Goal: Navigation & Orientation: Find specific page/section

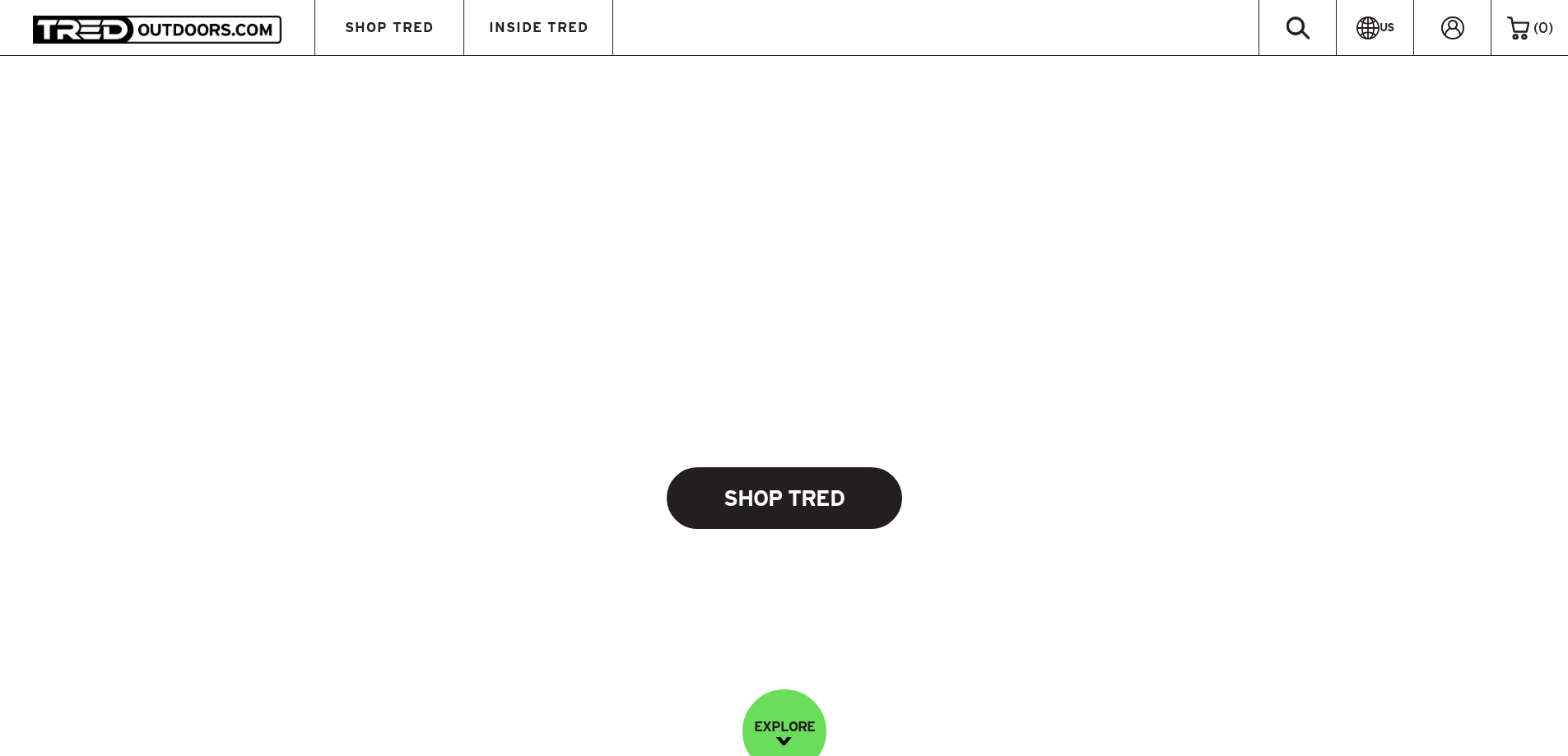
click at [764, 498] on link "Shop Tred" at bounding box center [784, 498] width 235 height 62
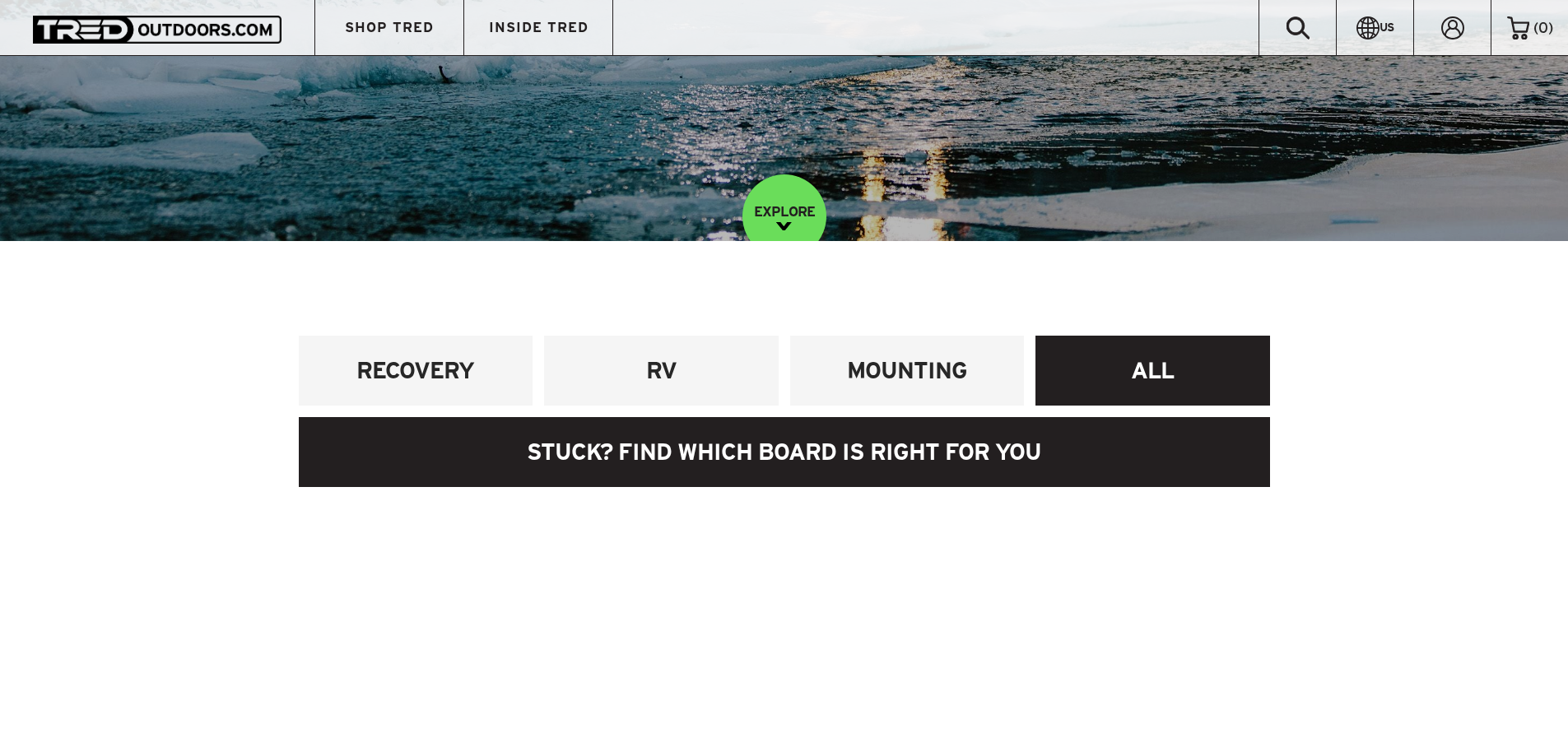
scroll to position [493, 0]
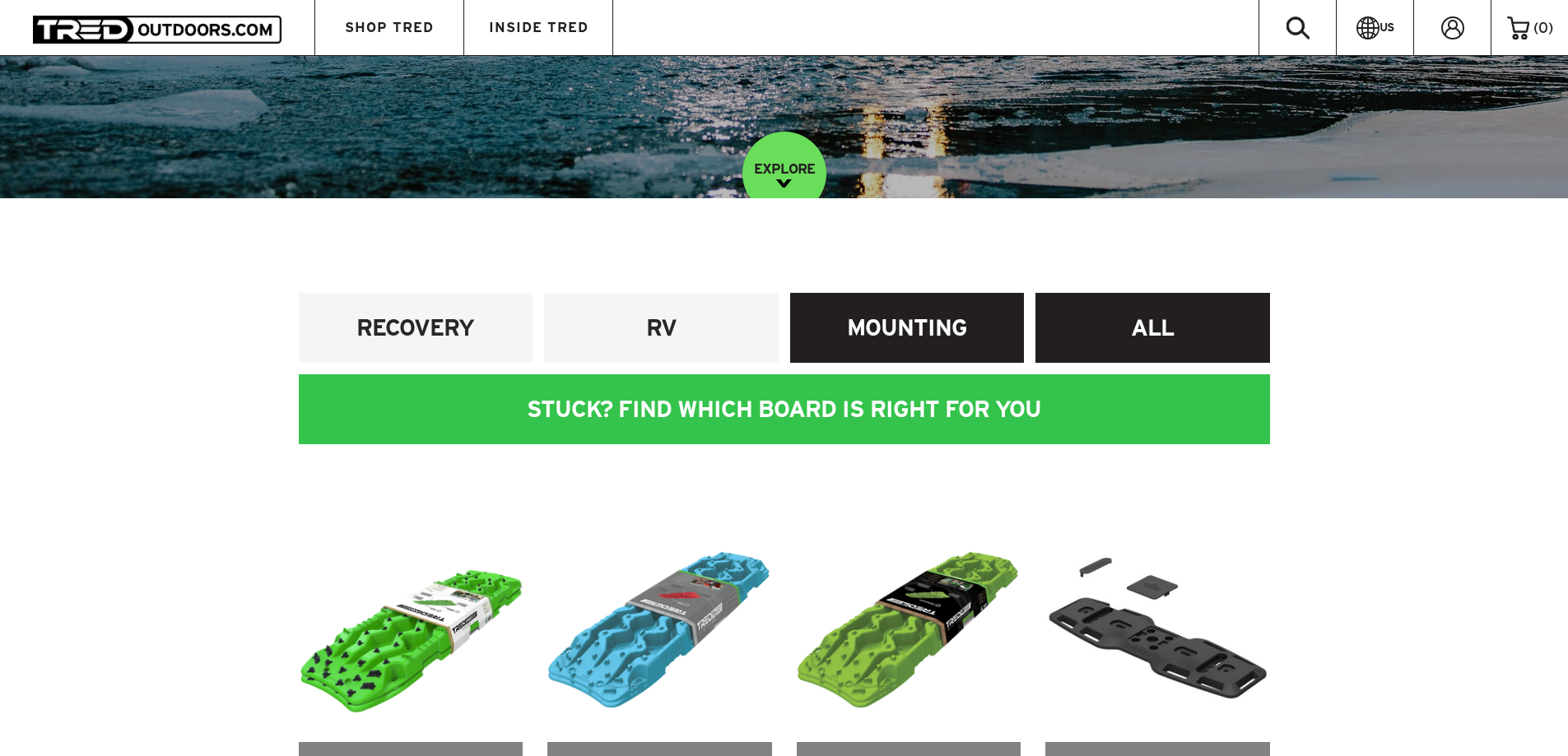
click at [1006, 318] on h4 "MOUNTING" at bounding box center [907, 327] width 210 height 30
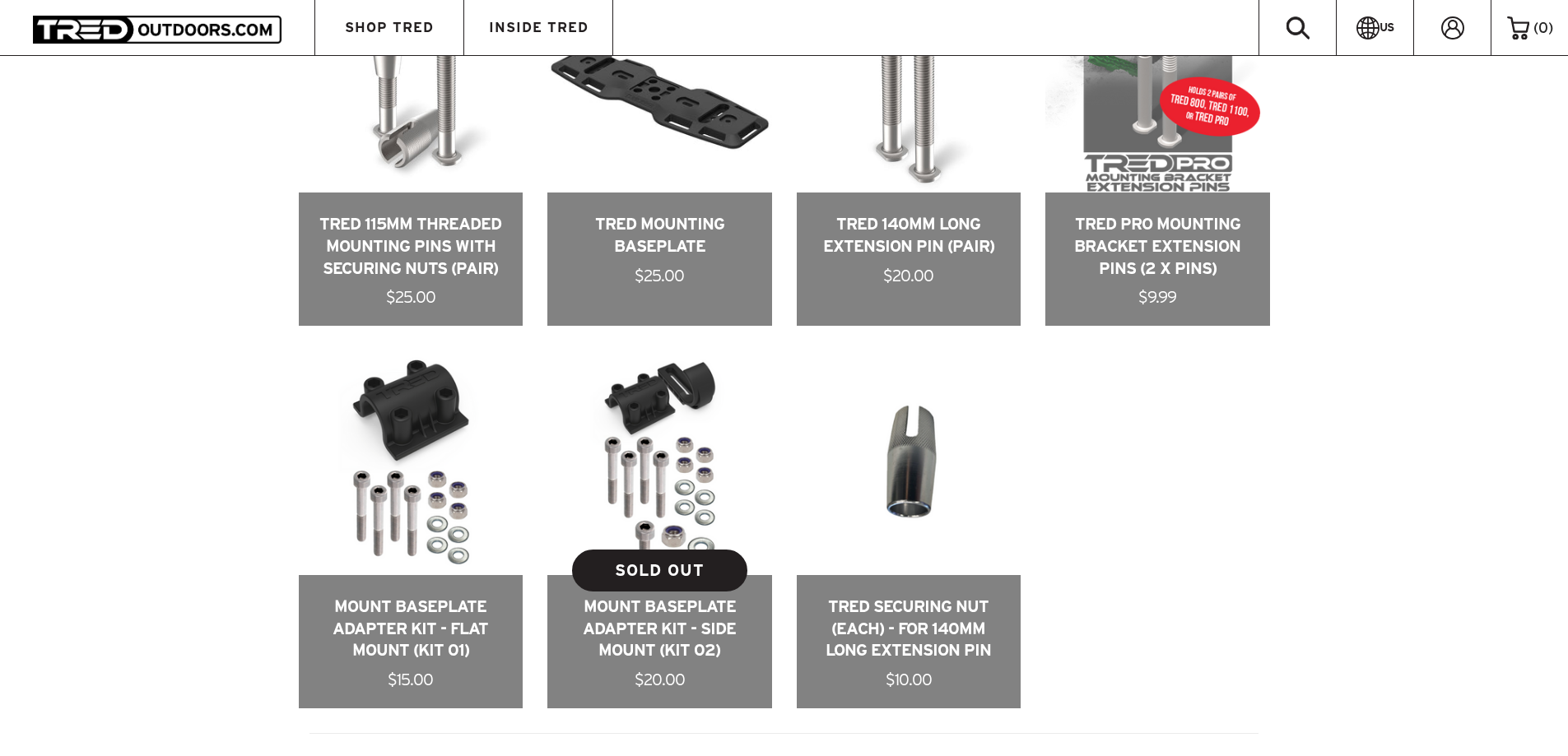
scroll to position [1044, 0]
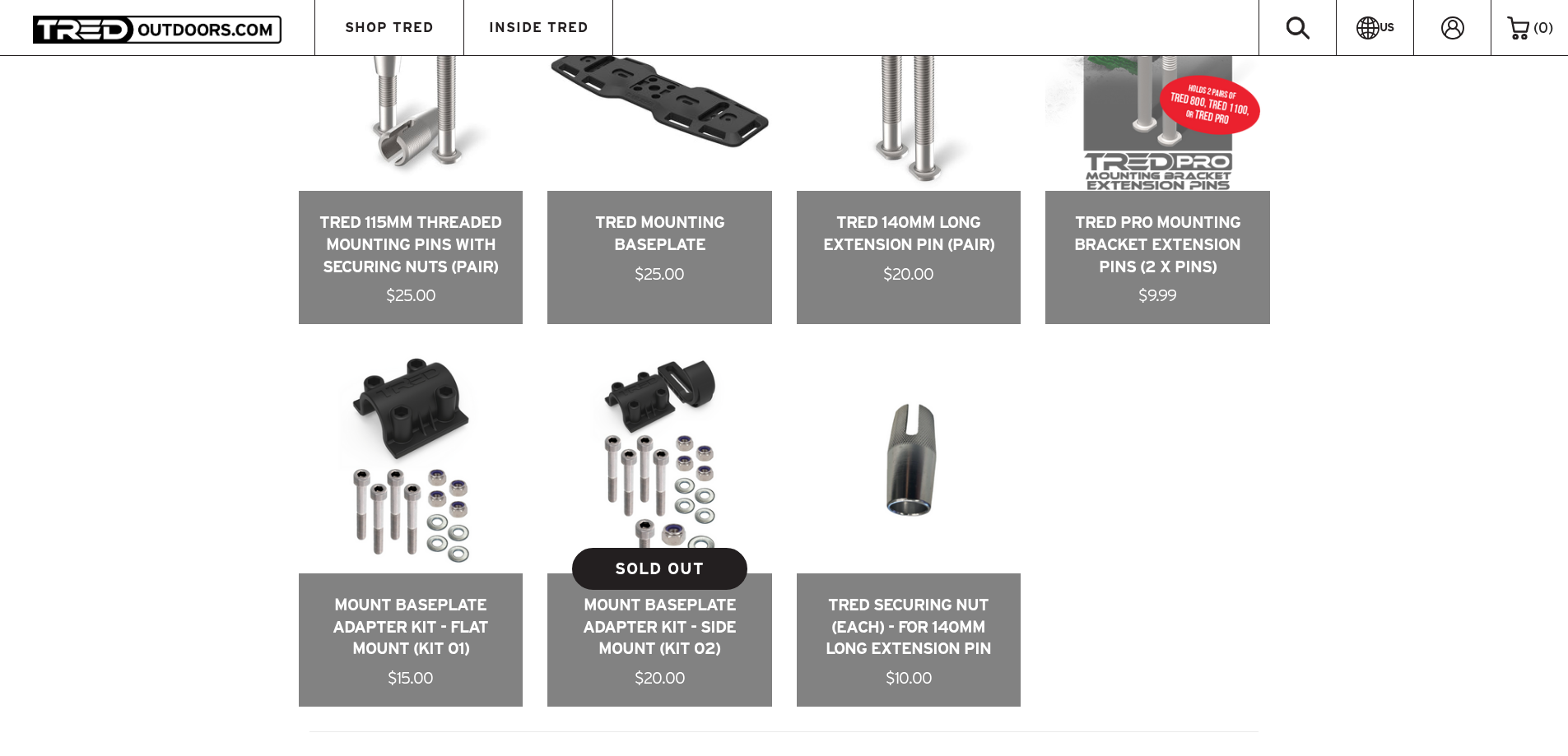
click at [688, 466] on link at bounding box center [659, 527] width 224 height 357
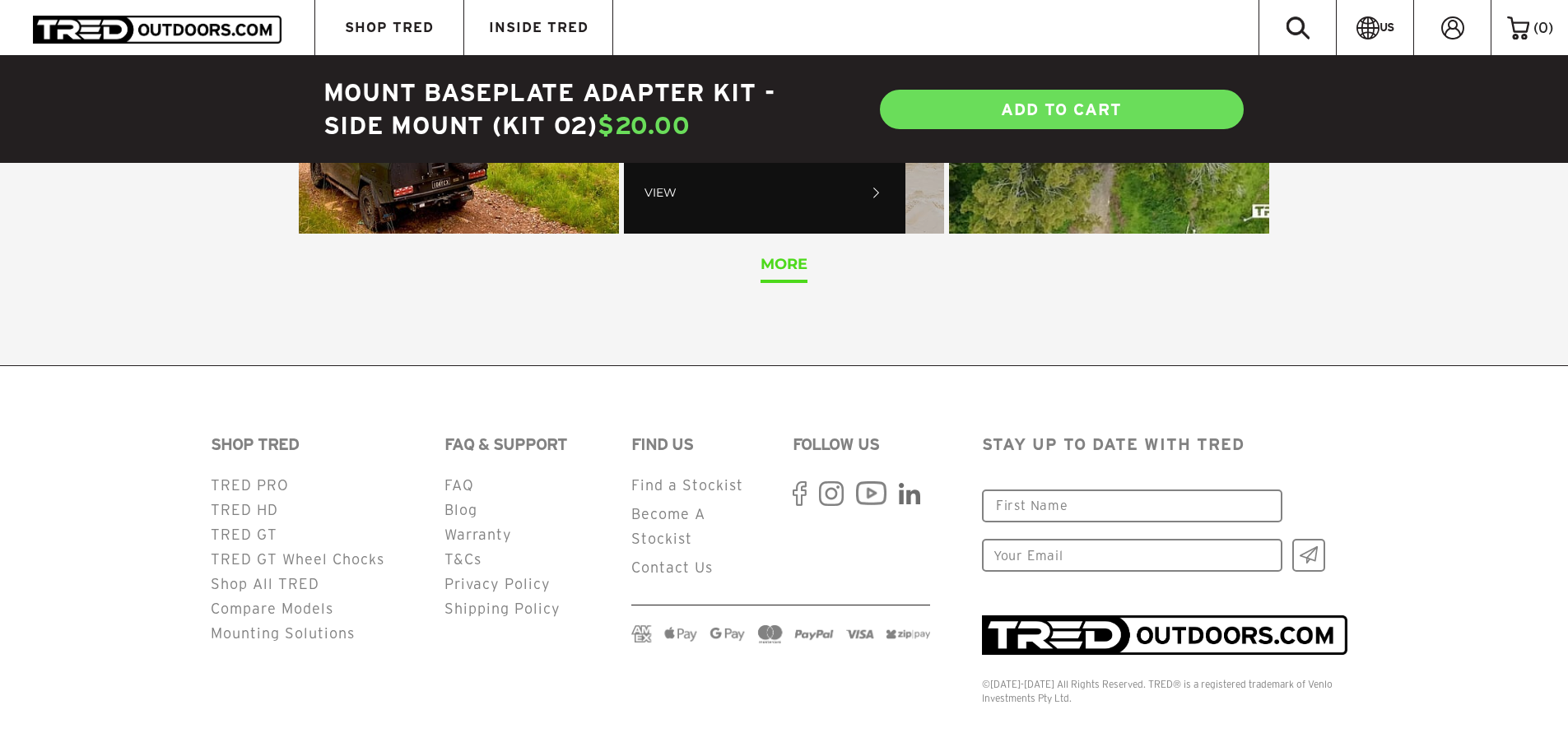
scroll to position [3718, 0]
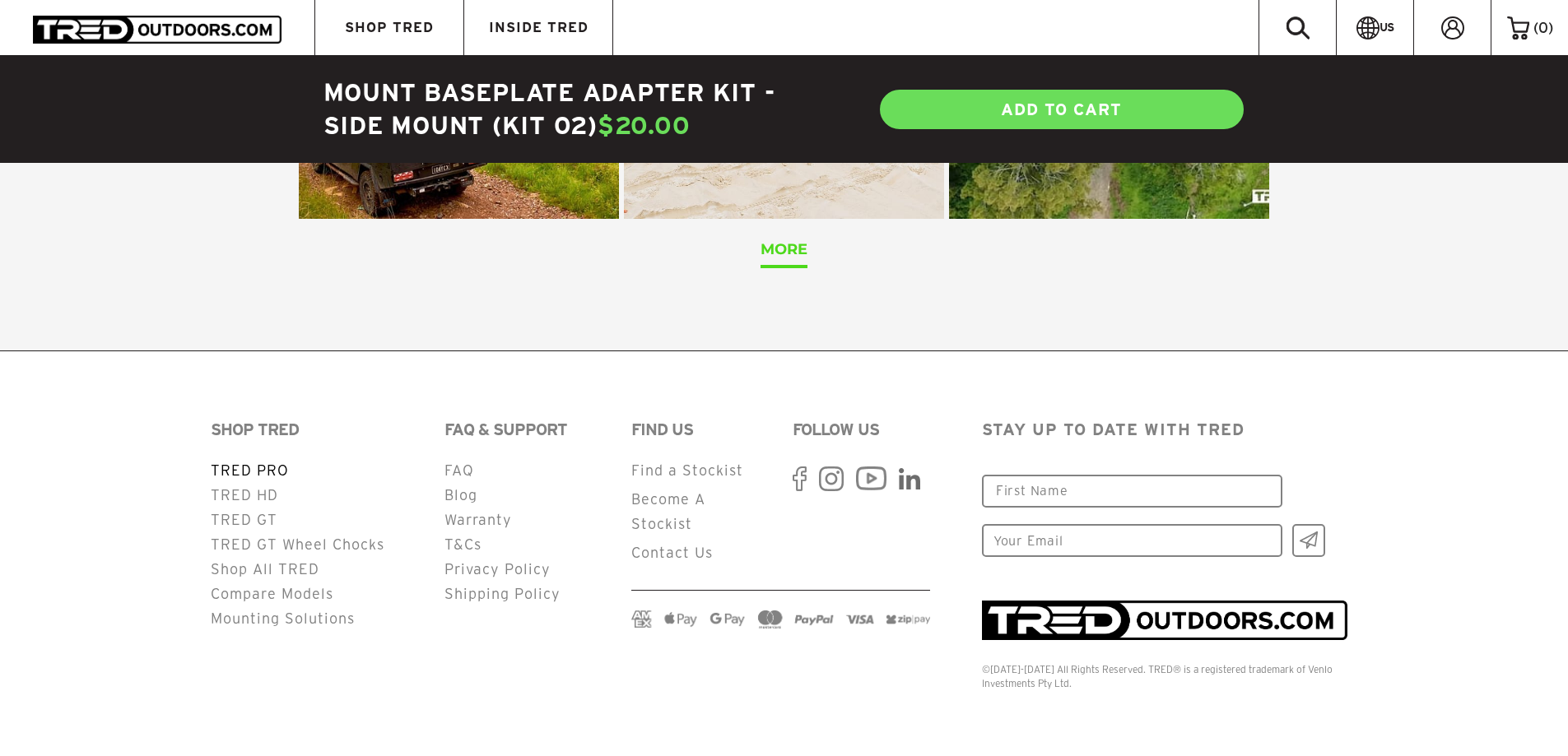
click at [244, 474] on link "TRED PRO" at bounding box center [249, 469] width 78 height 16
